Goal: Information Seeking & Learning: Learn about a topic

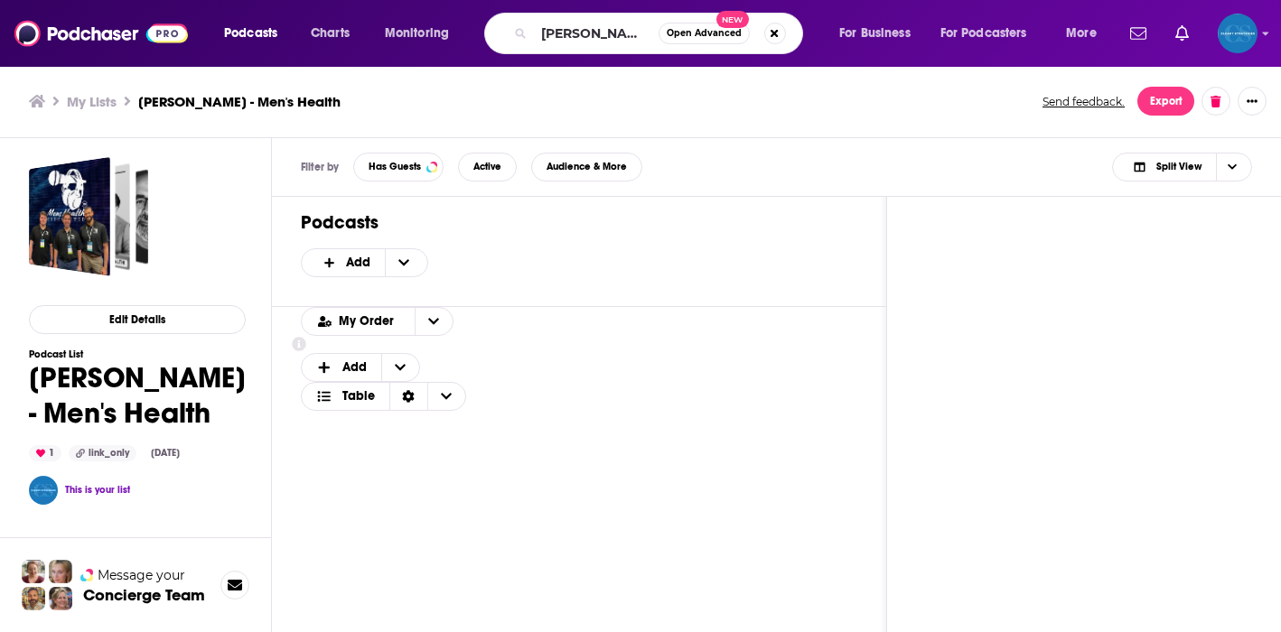
type input "[PERSON_NAME]"
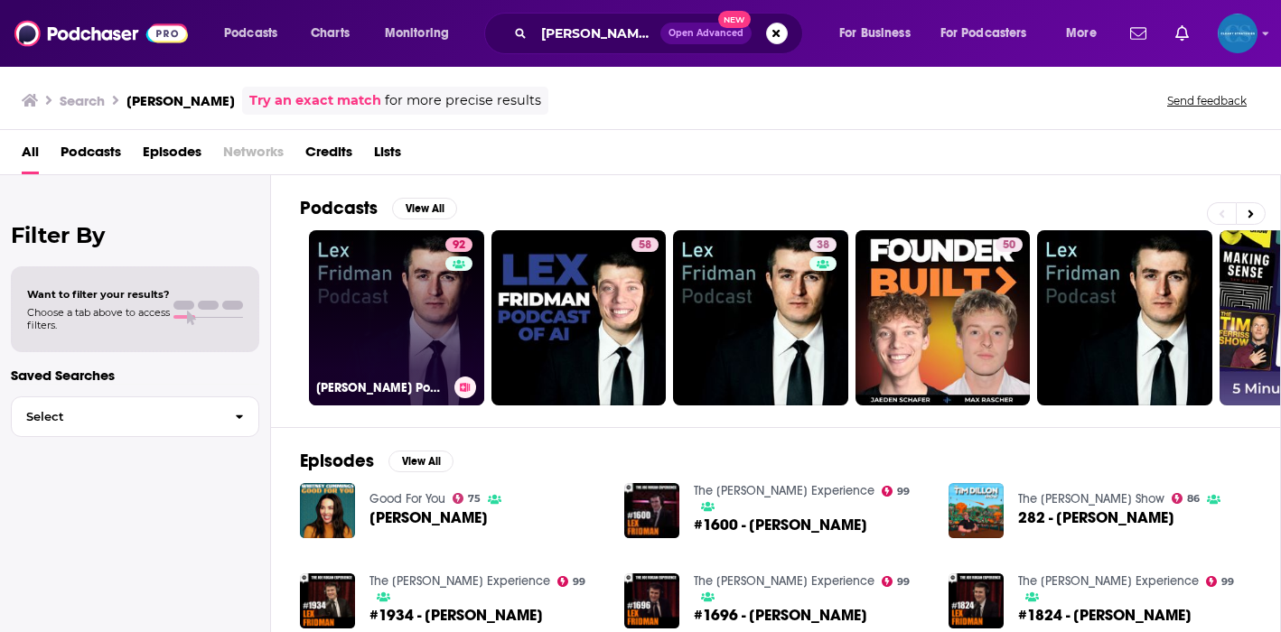
click at [407, 336] on link "92 [PERSON_NAME] Podcast" at bounding box center [396, 317] width 175 height 175
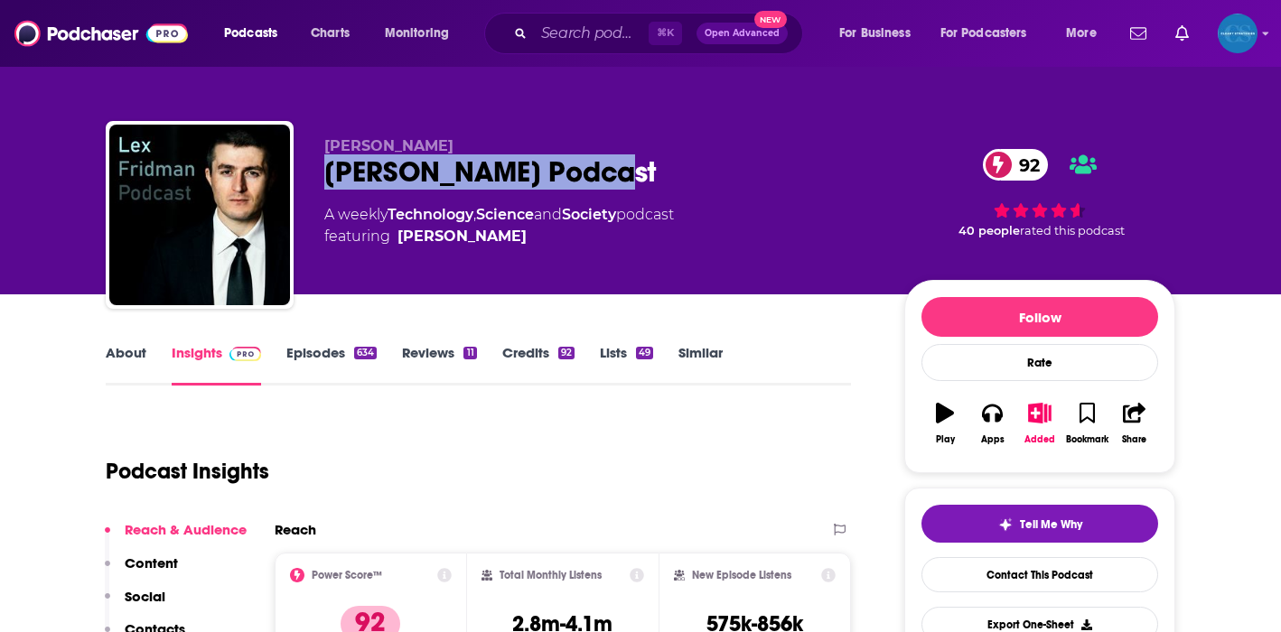
drag, startPoint x: 326, startPoint y: 170, endPoint x: 618, endPoint y: 186, distance: 292.2
click at [618, 186] on div "[PERSON_NAME] Podcast 92" at bounding box center [599, 171] width 551 height 35
copy h2 "[PERSON_NAME] Podcast"
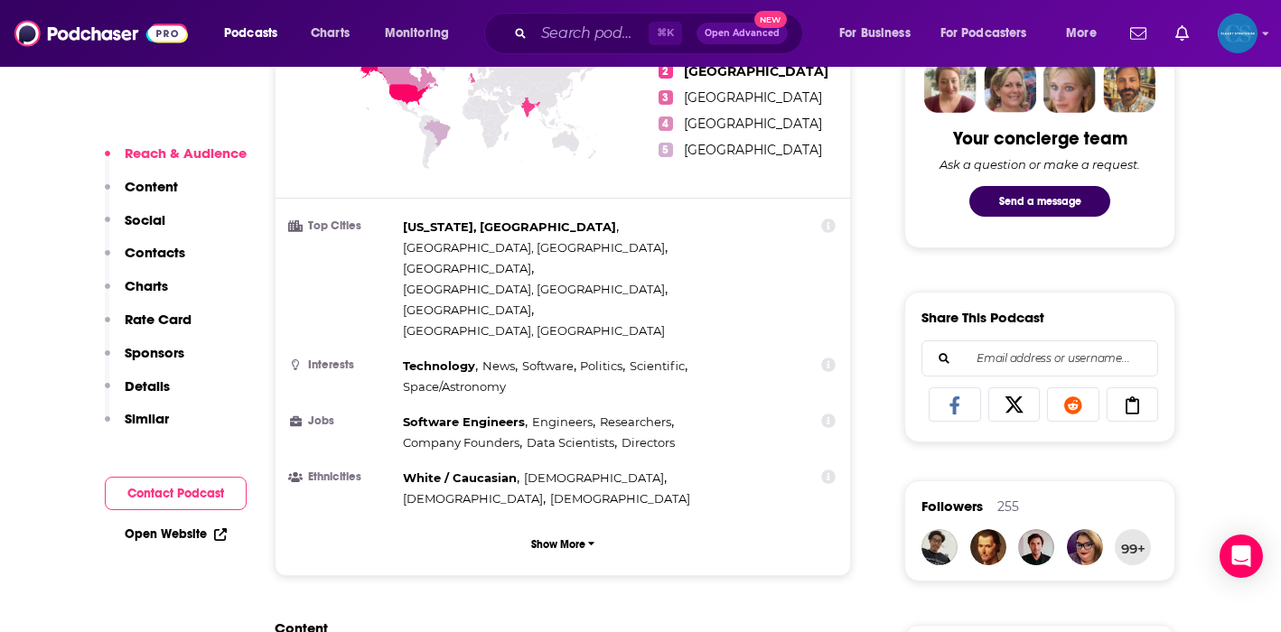
scroll to position [936, 0]
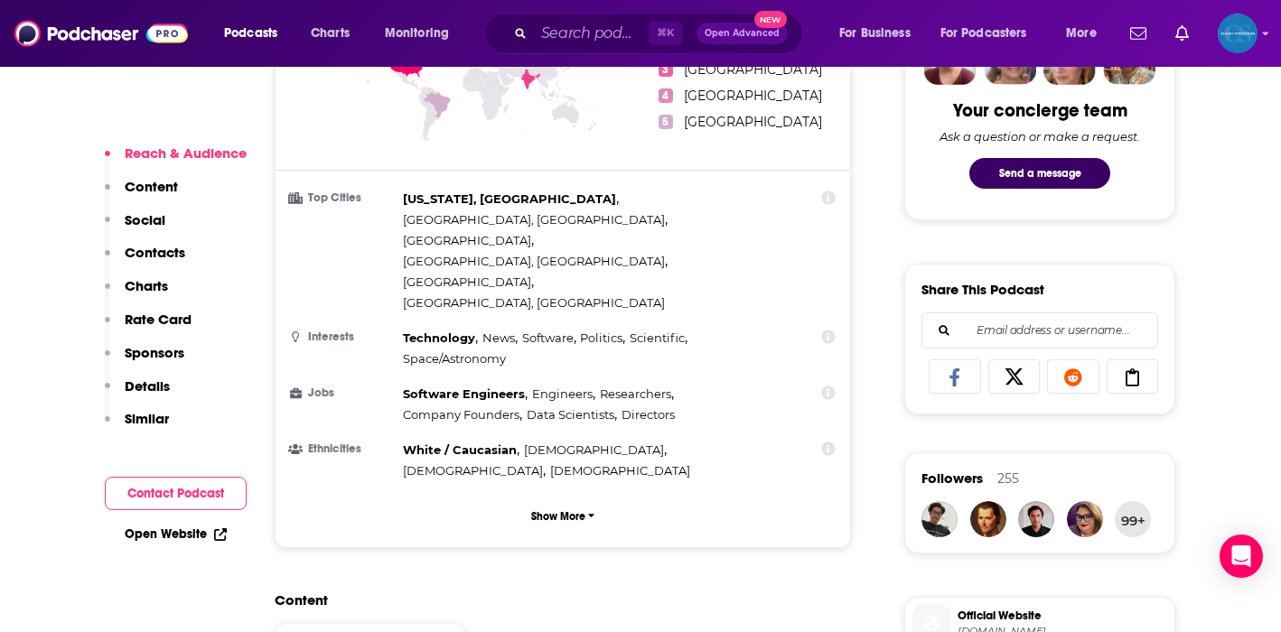
click at [167, 248] on p "Contacts" at bounding box center [155, 252] width 61 height 17
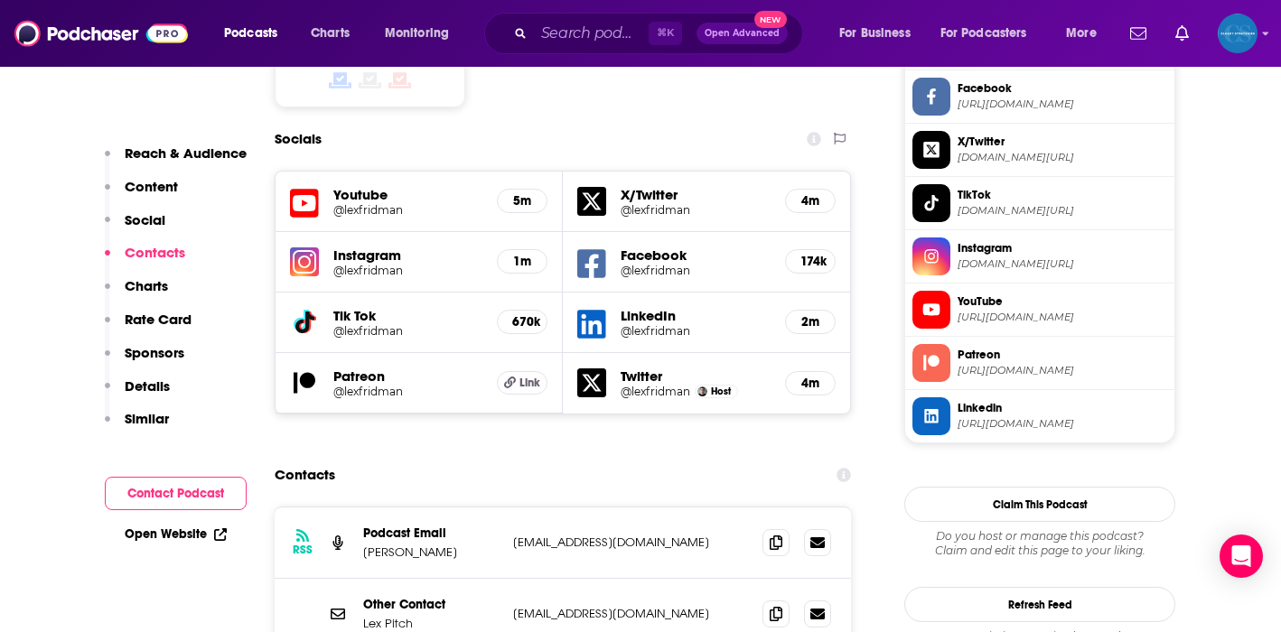
scroll to position [1652, 0]
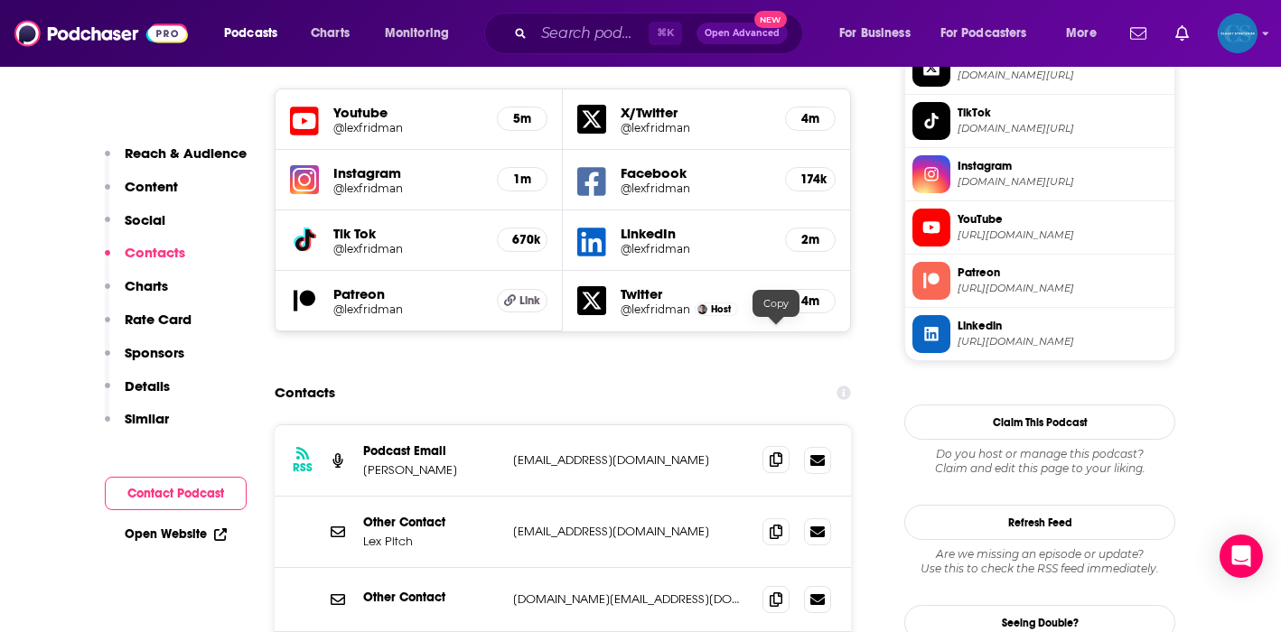
click at [778, 453] on icon at bounding box center [776, 460] width 13 height 14
click at [773, 524] on icon at bounding box center [776, 531] width 13 height 14
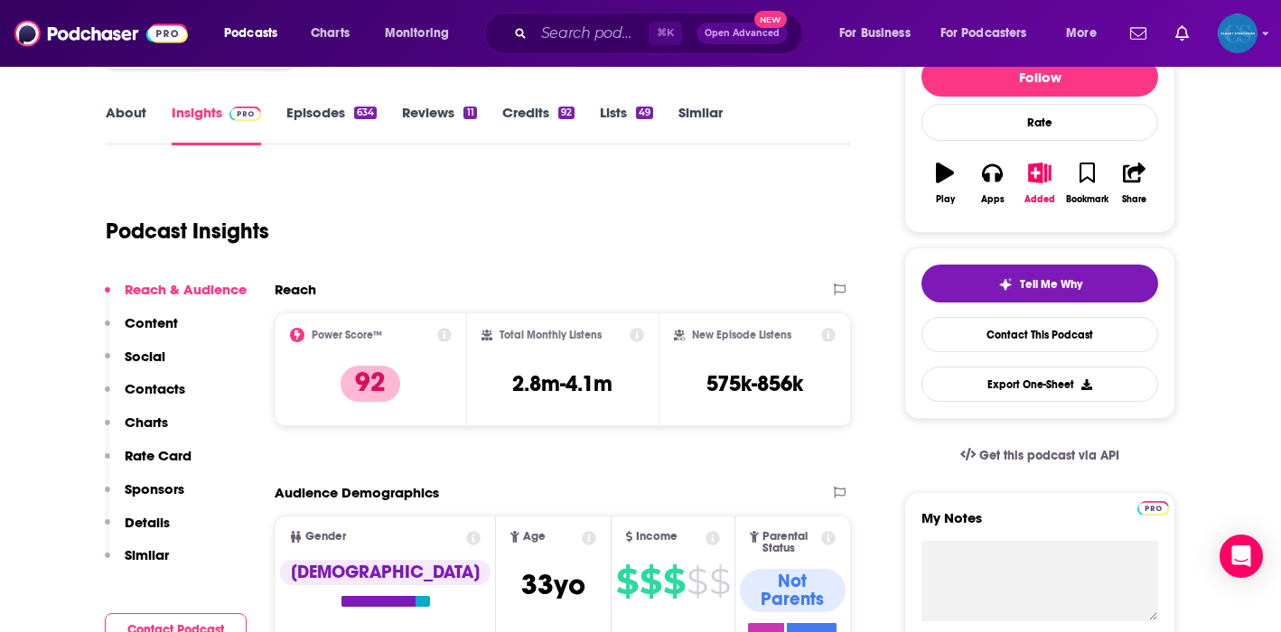
scroll to position [0, 0]
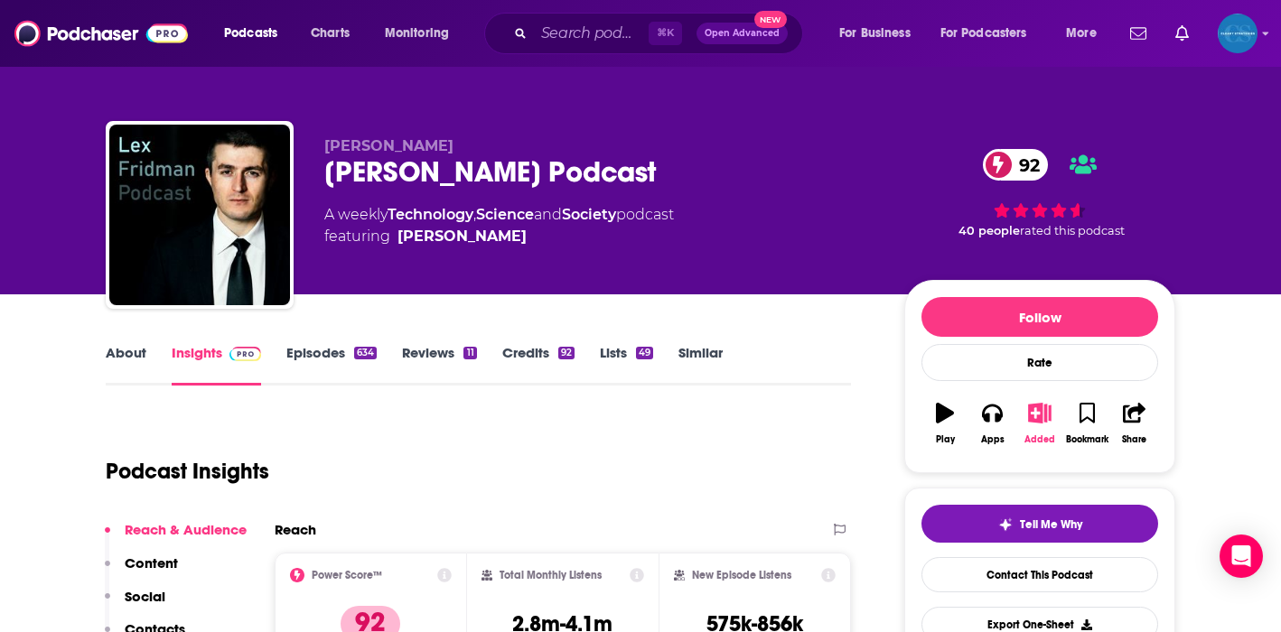
click at [1040, 437] on div "Added" at bounding box center [1039, 440] width 31 height 11
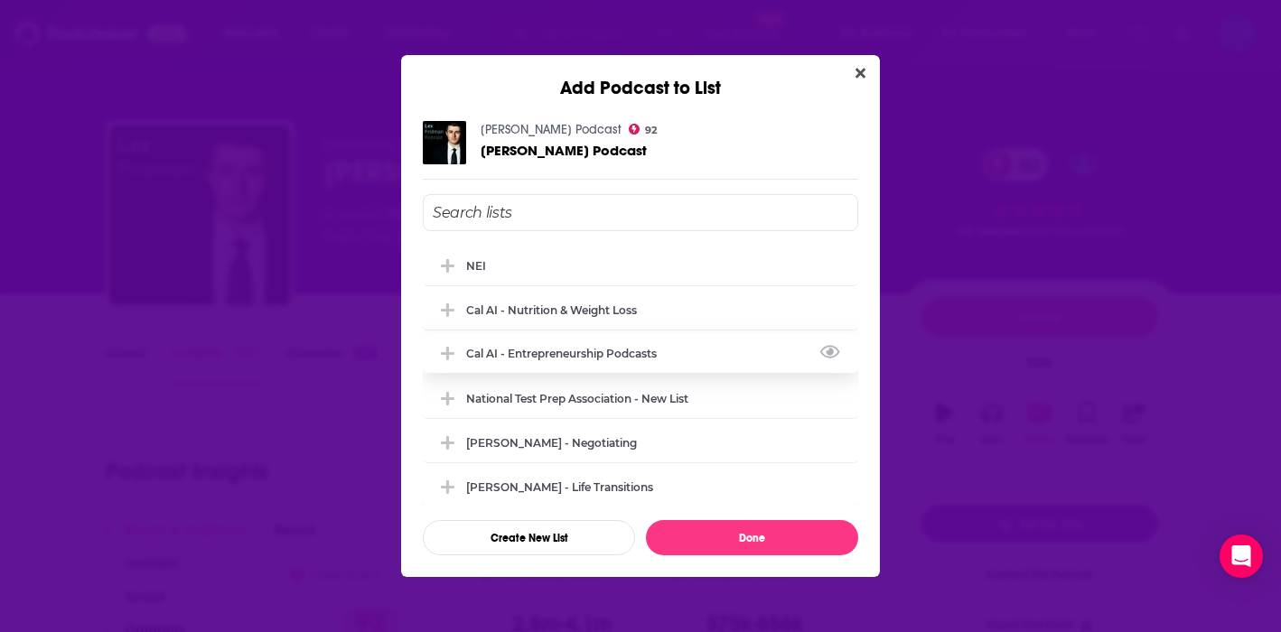
click at [525, 355] on div "Cal AI - Entrepreneurship Podcasts" at bounding box center [566, 354] width 201 height 14
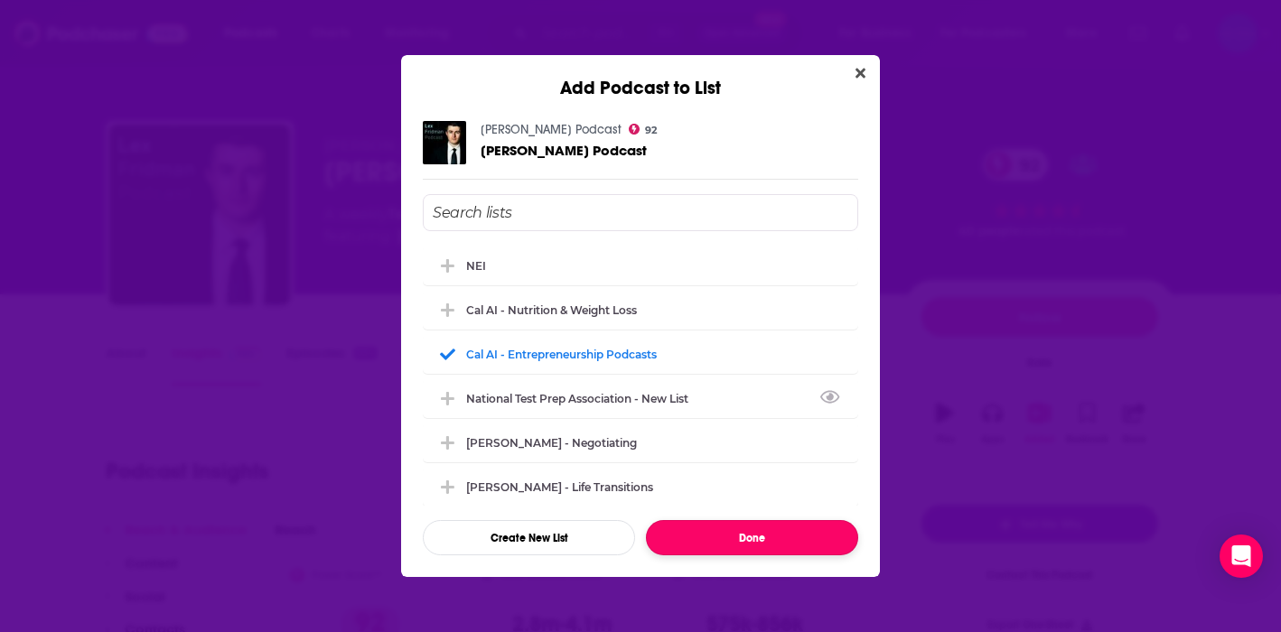
click at [732, 538] on button "Done" at bounding box center [752, 537] width 212 height 35
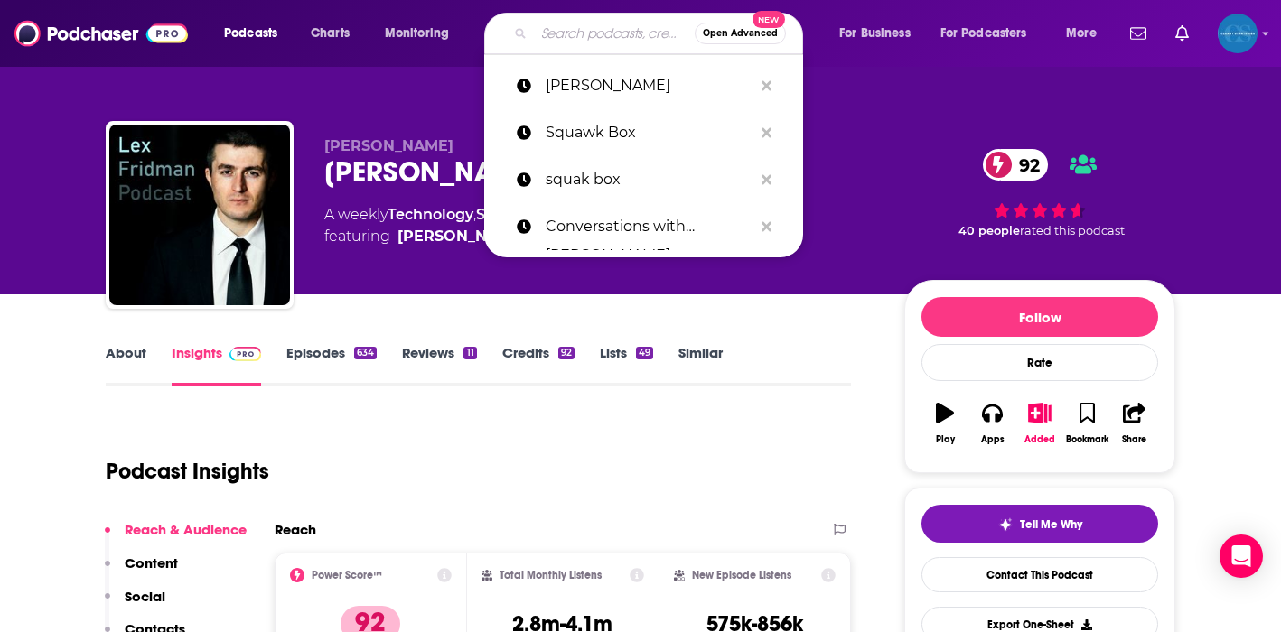
click at [565, 37] on input "Search podcasts, credits, & more..." at bounding box center [614, 33] width 161 height 29
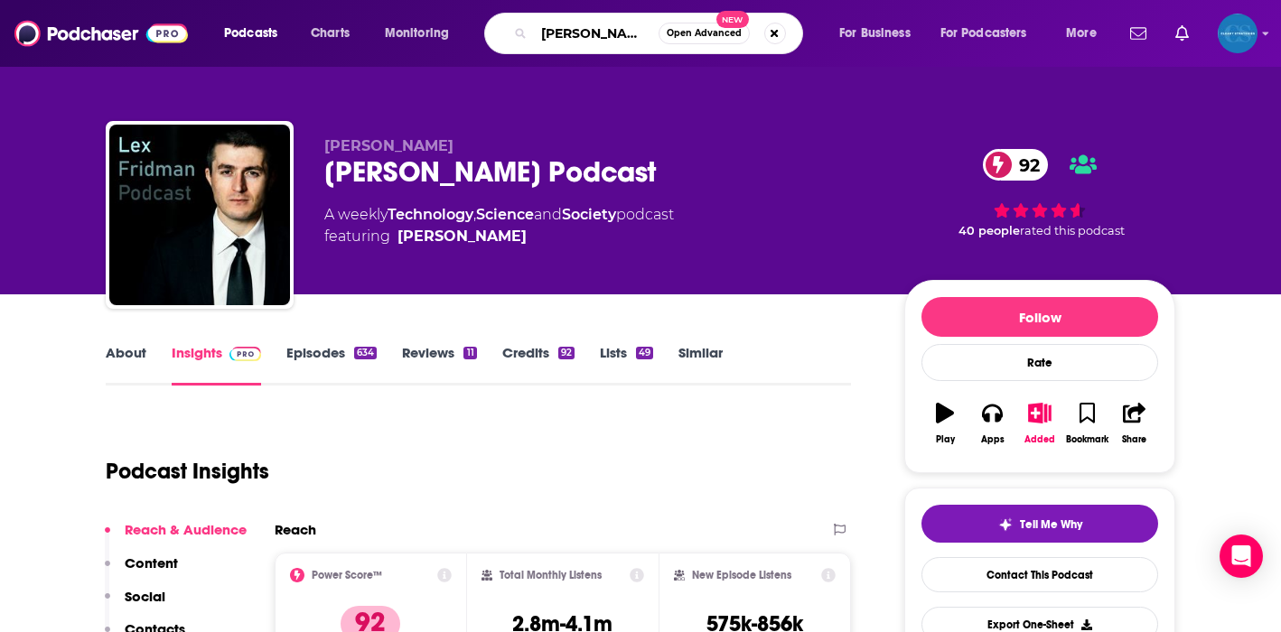
type input "[PERSON_NAME] Show"
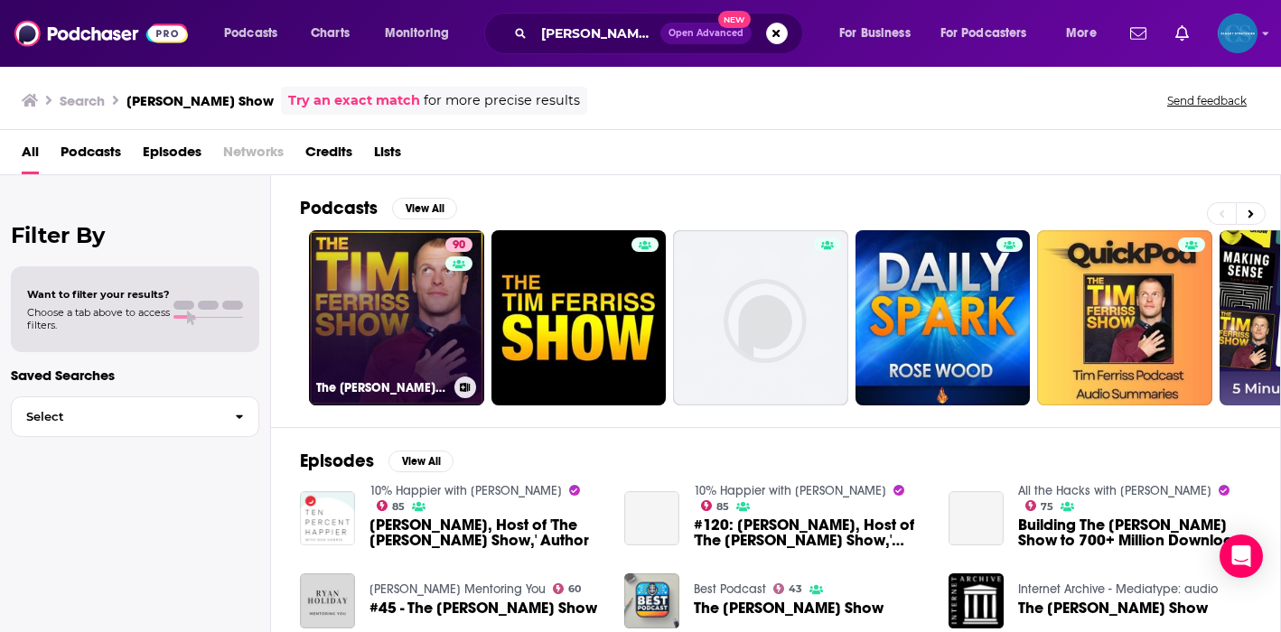
click at [383, 338] on link "90 The [PERSON_NAME] Show" at bounding box center [396, 317] width 175 height 175
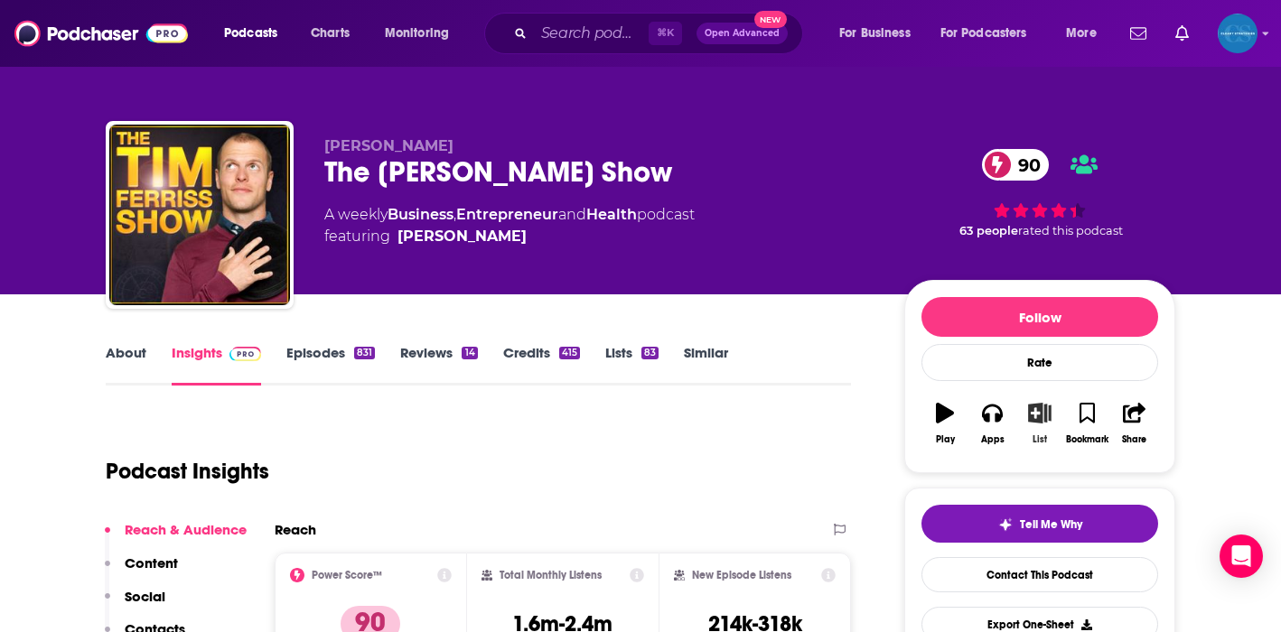
click at [1045, 421] on icon "button" at bounding box center [1040, 413] width 23 height 20
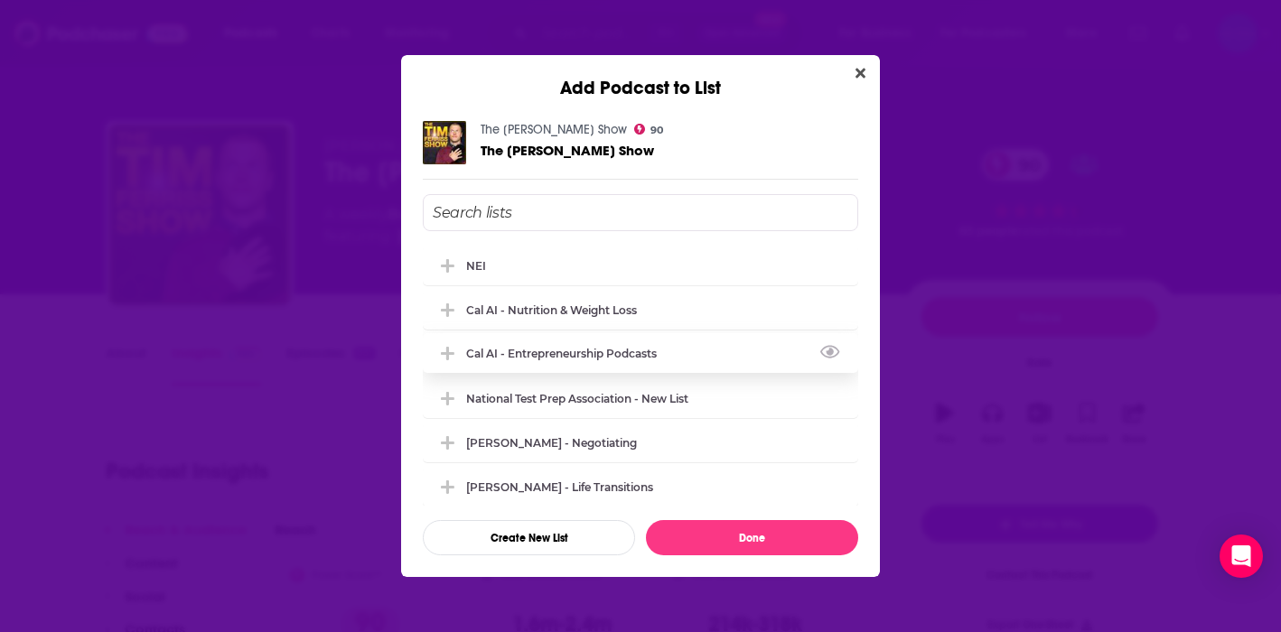
click at [461, 344] on button "Add Podcast To List" at bounding box center [450, 353] width 33 height 19
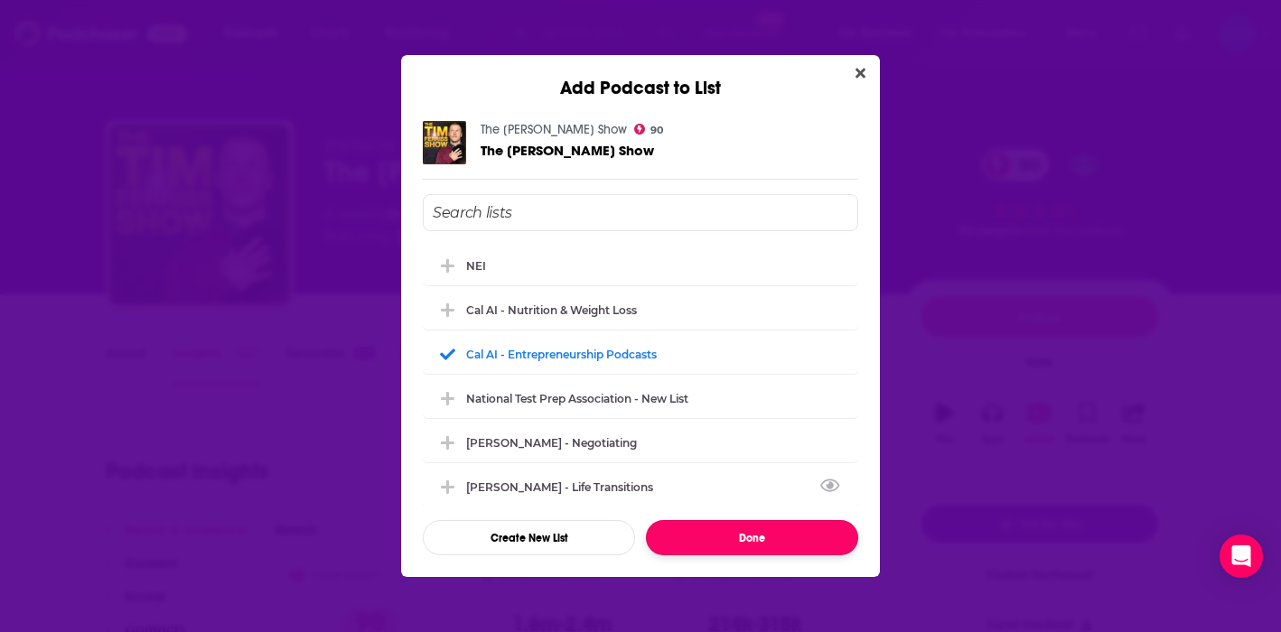
click at [737, 540] on button "Done" at bounding box center [752, 537] width 212 height 35
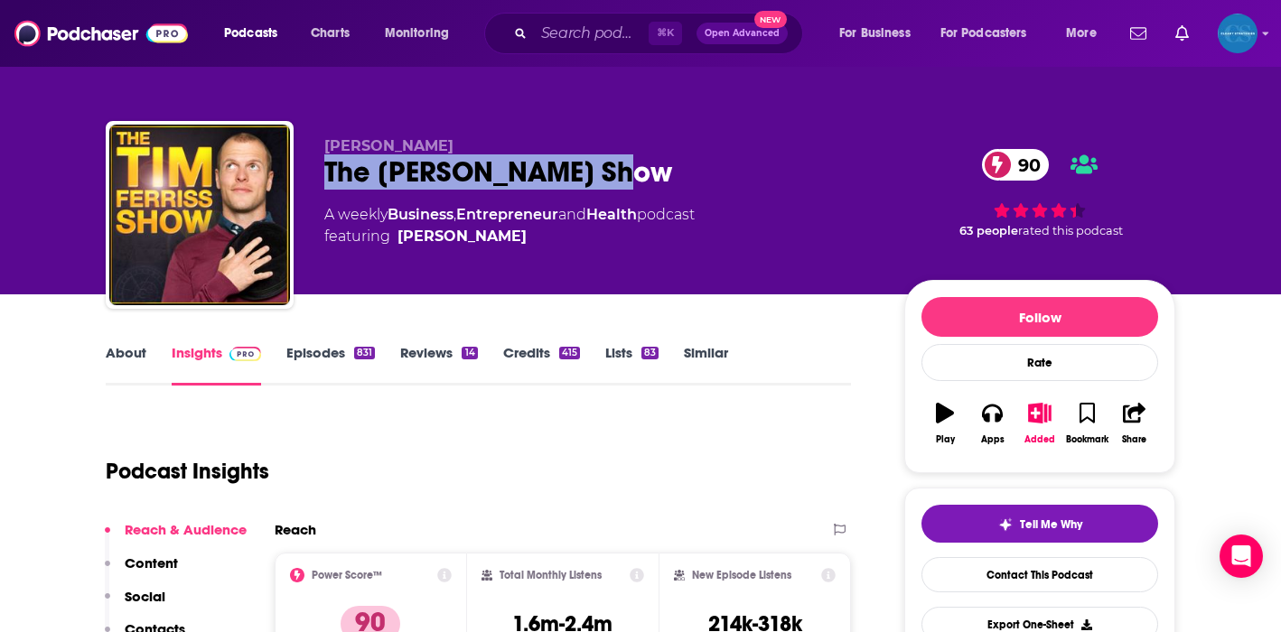
drag, startPoint x: 325, startPoint y: 172, endPoint x: 600, endPoint y: 171, distance: 274.6
click at [600, 171] on div "The [PERSON_NAME] Show 90" at bounding box center [599, 171] width 551 height 35
copy h2 "The [PERSON_NAME] Show"
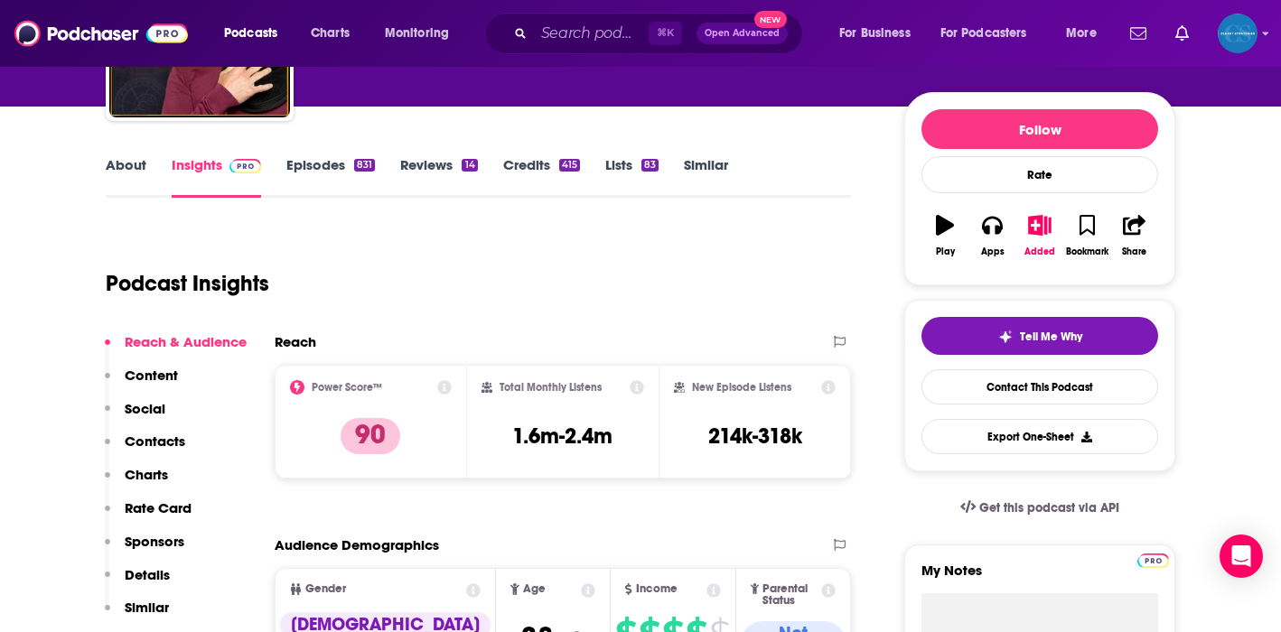
scroll to position [182, 0]
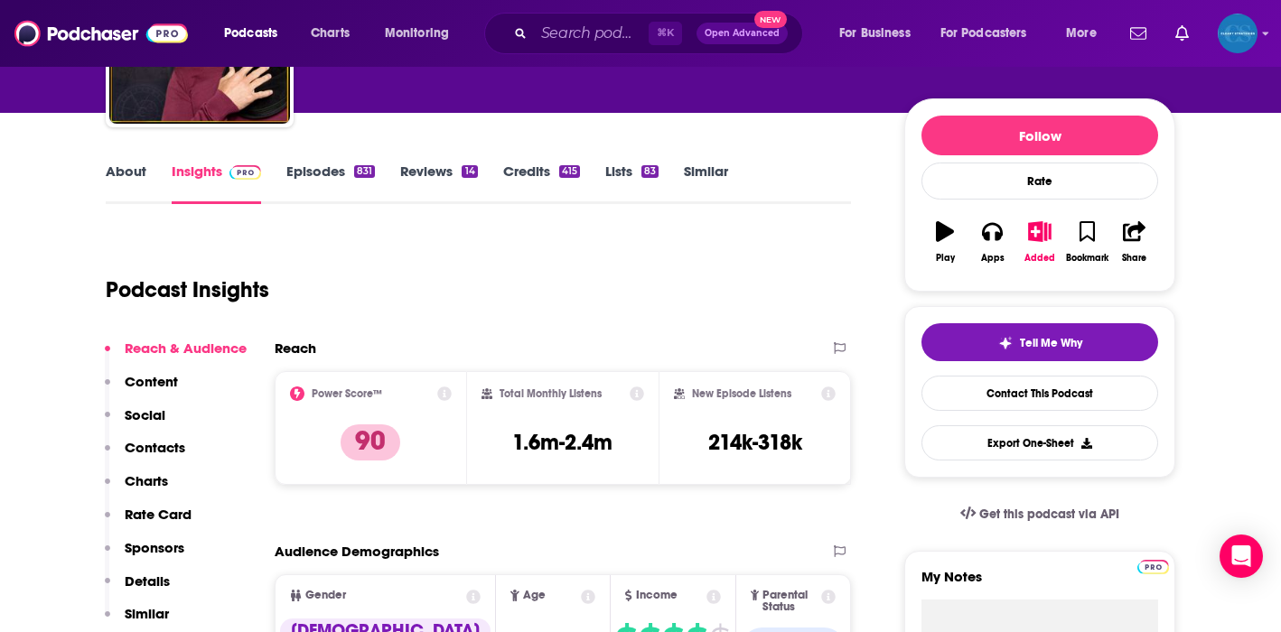
click at [151, 446] on p "Contacts" at bounding box center [155, 447] width 61 height 17
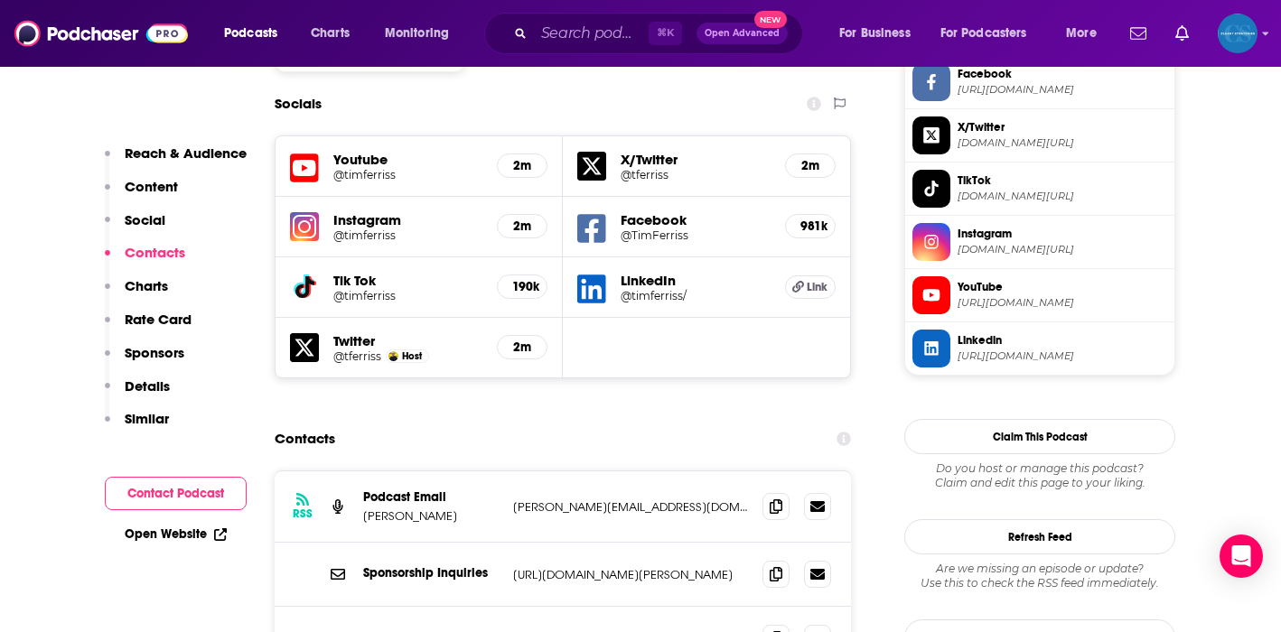
scroll to position [1631, 0]
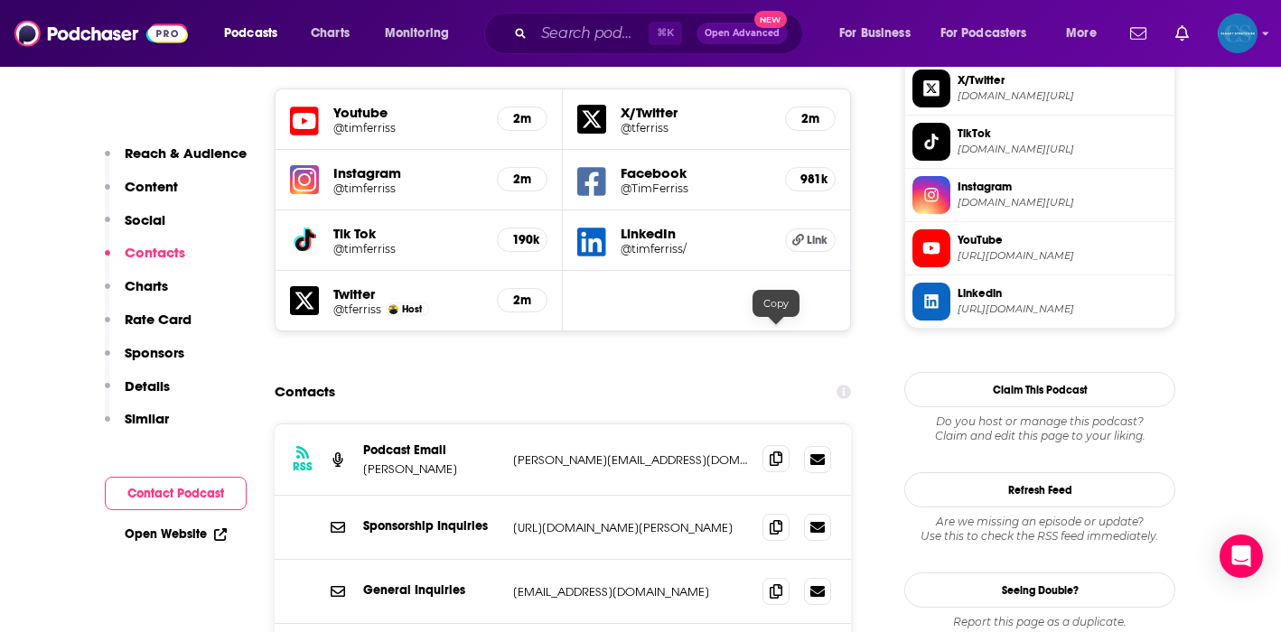
click at [780, 452] on icon at bounding box center [776, 459] width 13 height 14
click at [774, 584] on icon at bounding box center [776, 591] width 13 height 14
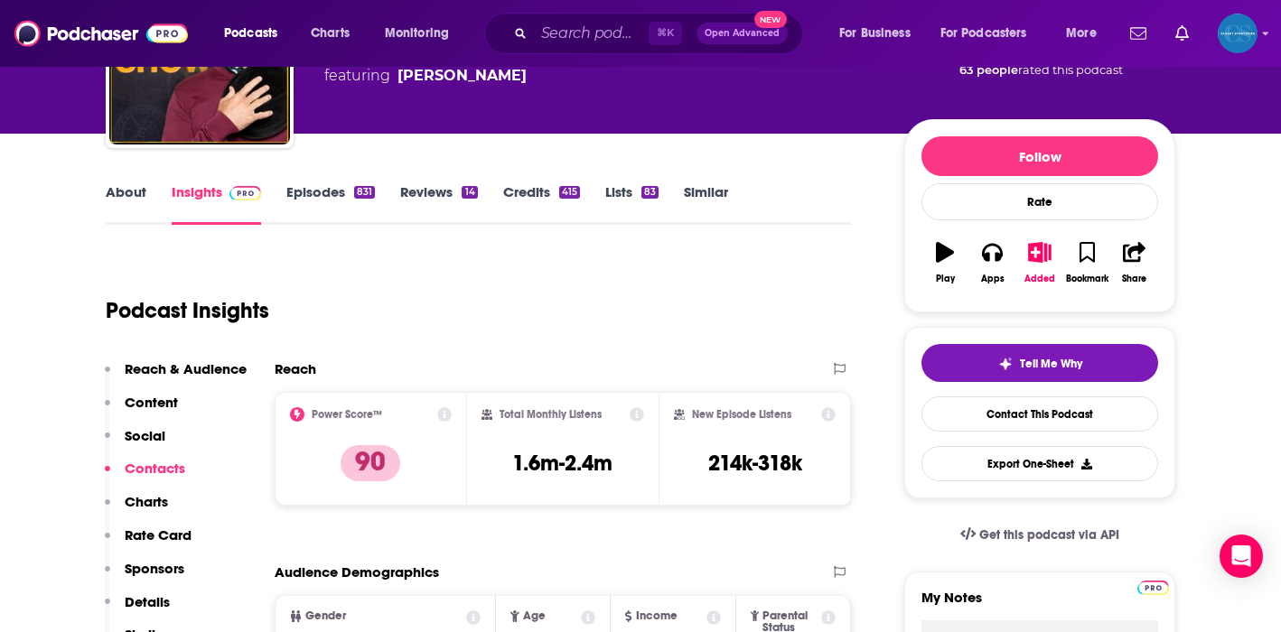
scroll to position [55, 0]
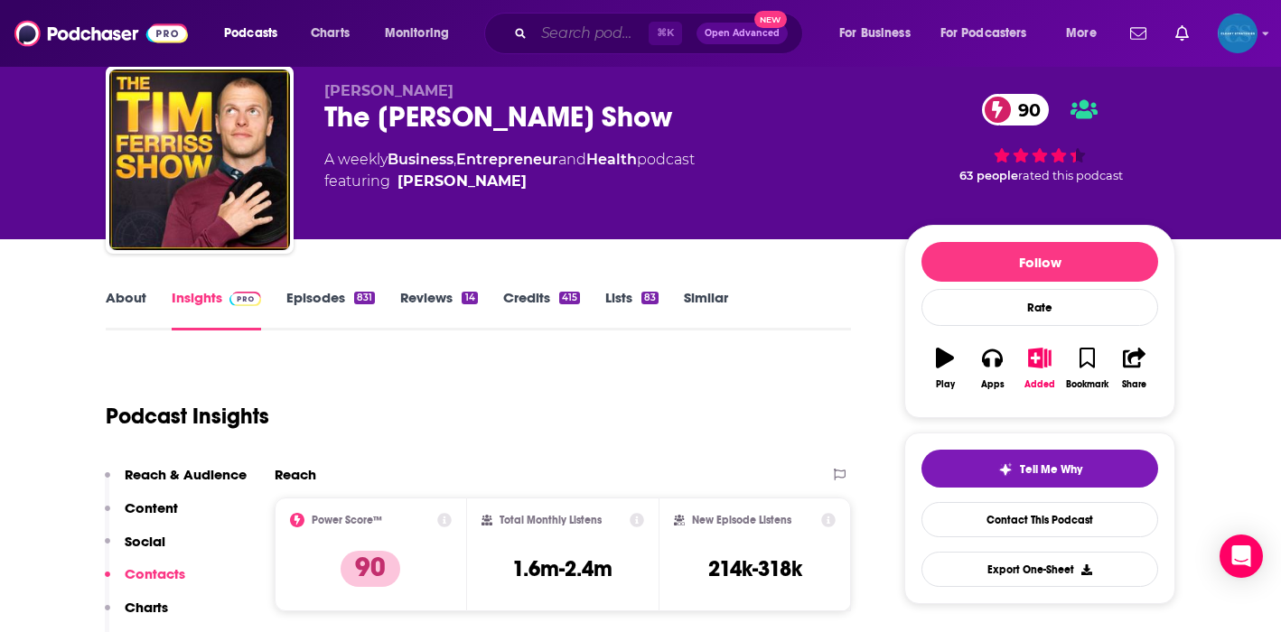
click at [553, 39] on input "Search podcasts, credits, & more..." at bounding box center [591, 33] width 115 height 29
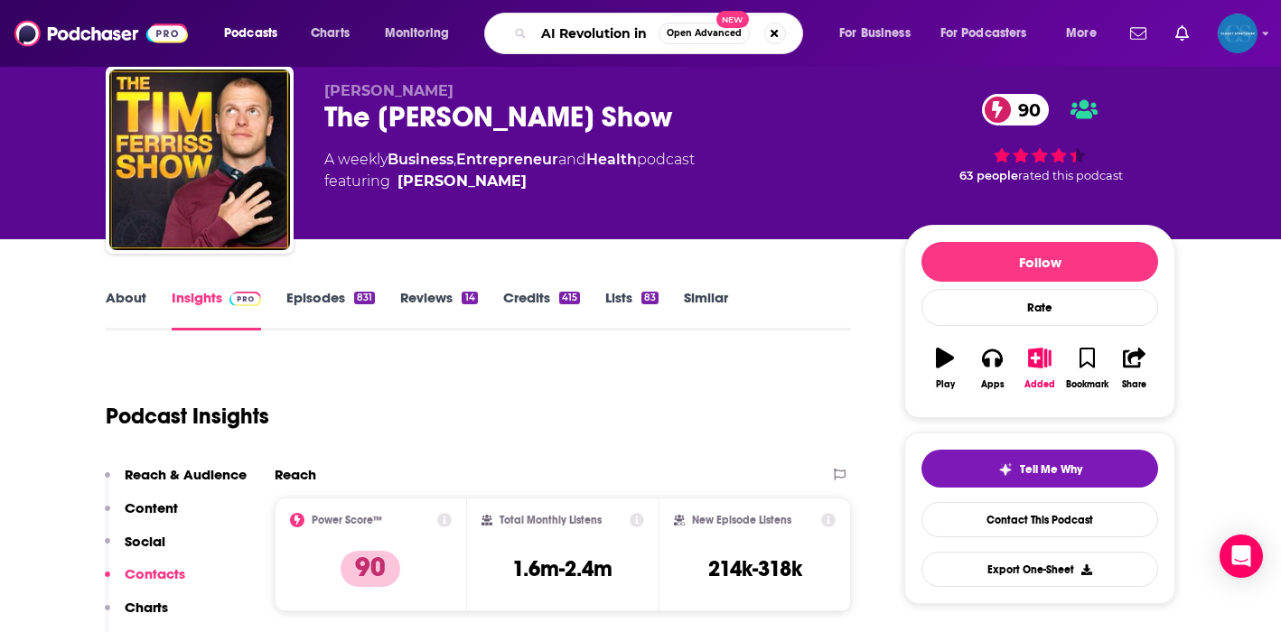
scroll to position [0, 0]
type input "AI Revolution in Medicine"
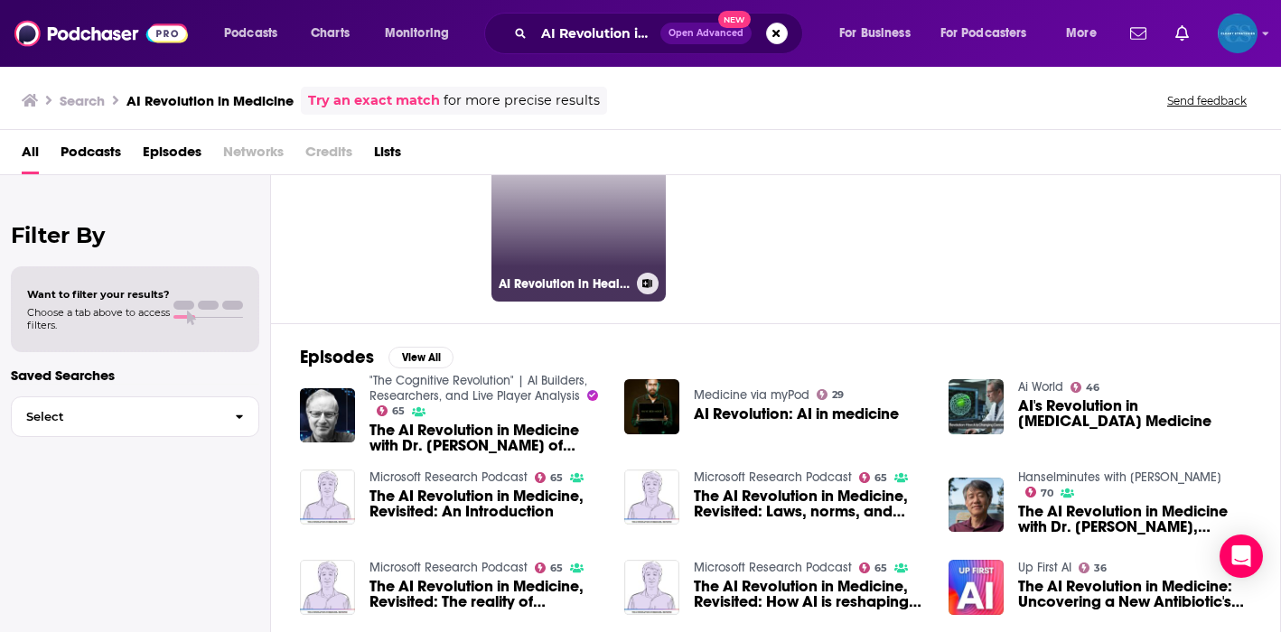
scroll to position [108, 0]
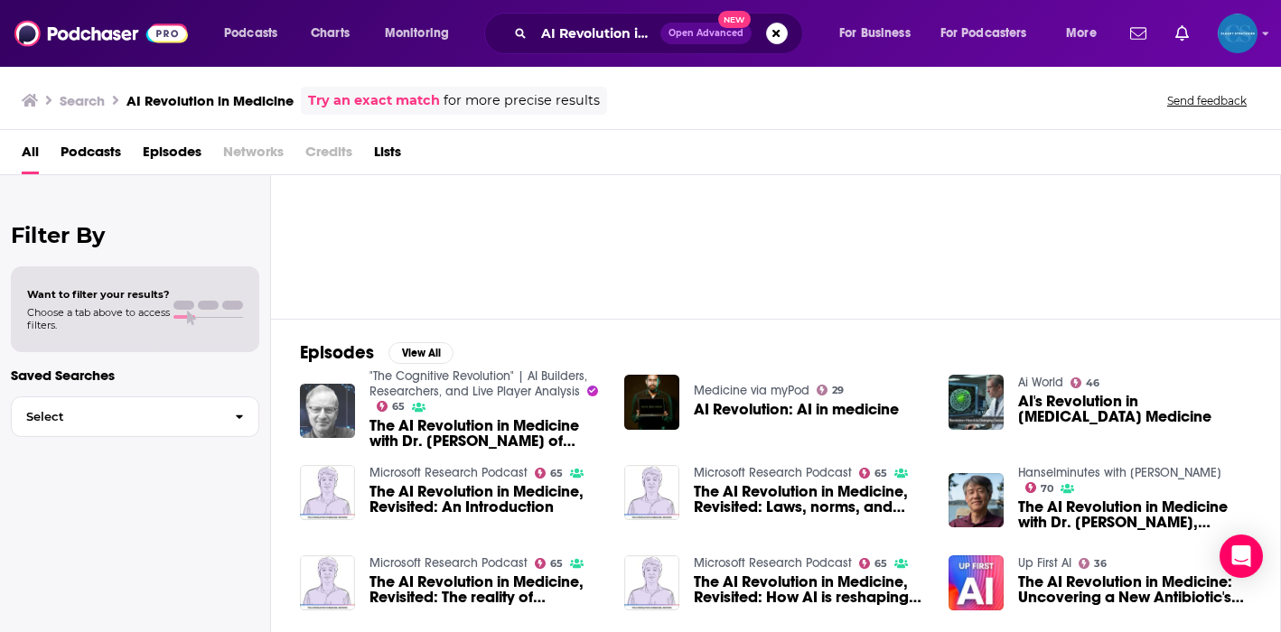
click at [322, 415] on img "The AI Revolution in Medicine with Dr. Isaac Kohane of Harvard Medical School" at bounding box center [327, 411] width 55 height 55
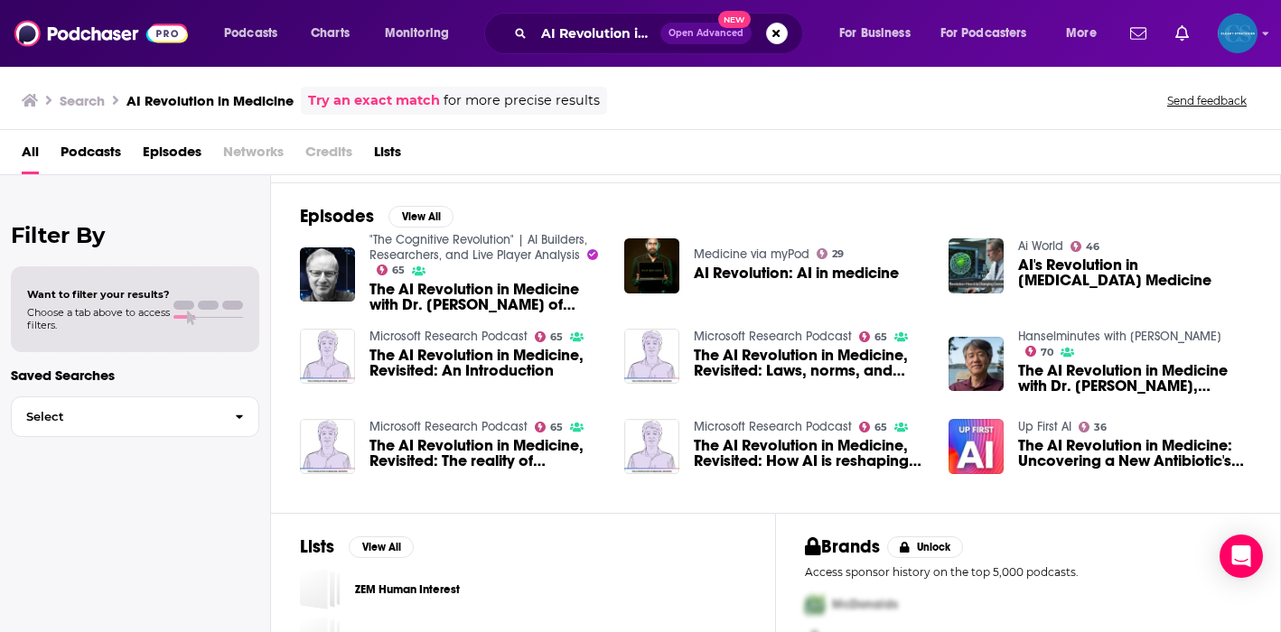
scroll to position [247, 0]
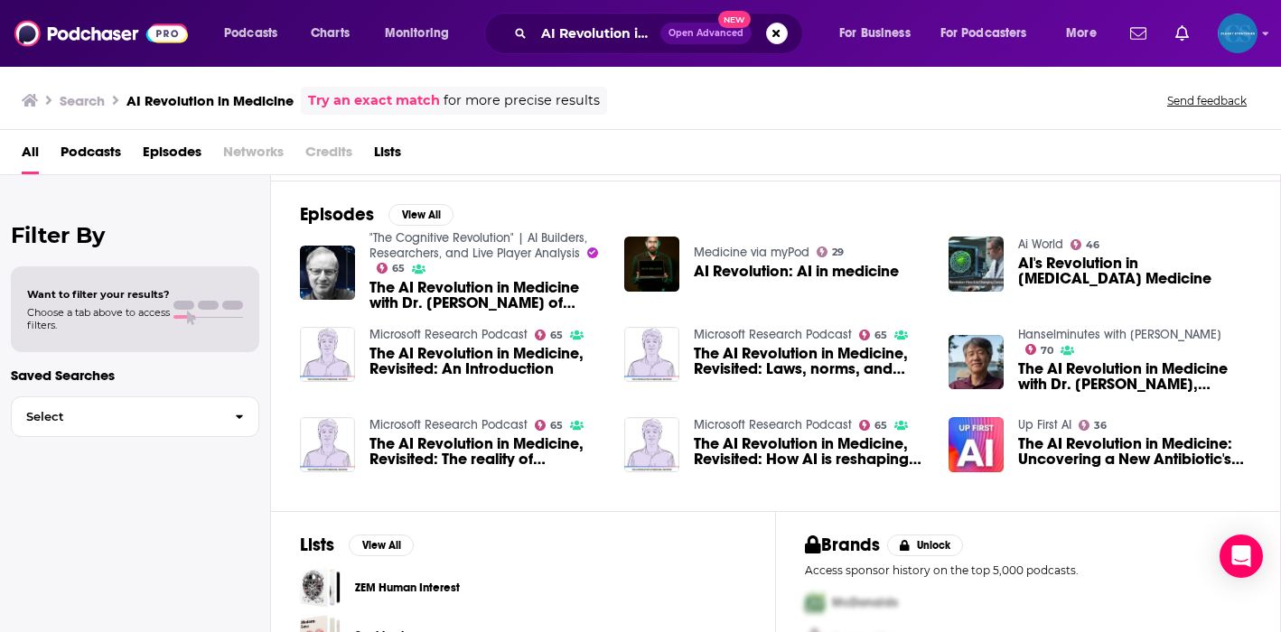
click at [477, 359] on span "The AI Revolution in Medicine, Revisited: An Introduction" at bounding box center [485, 361] width 233 height 31
